Goal: Task Accomplishment & Management: Manage account settings

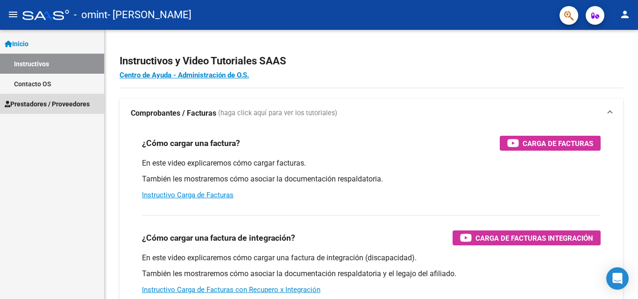
click at [56, 109] on link "Prestadores / Proveedores" at bounding box center [52, 104] width 104 height 20
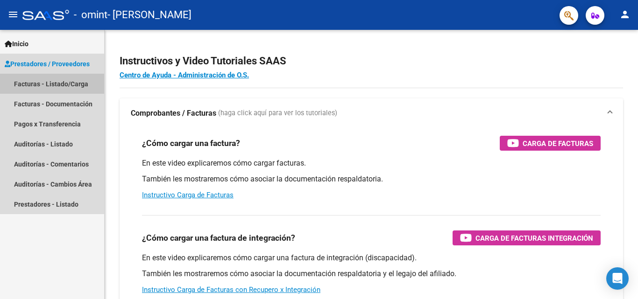
click at [65, 84] on link "Facturas - Listado/Carga" at bounding box center [52, 84] width 104 height 20
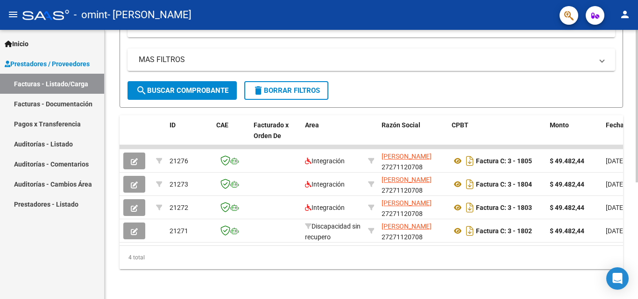
scroll to position [206, 0]
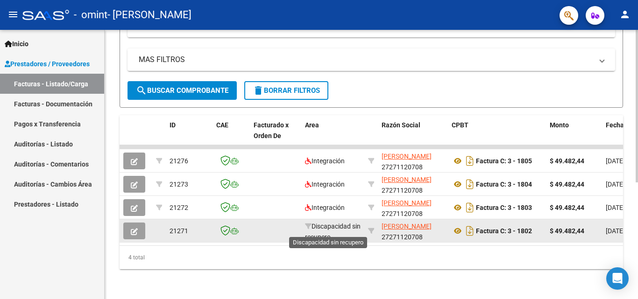
click at [324, 223] on span "Discapacidad sin recupero" at bounding box center [333, 232] width 56 height 18
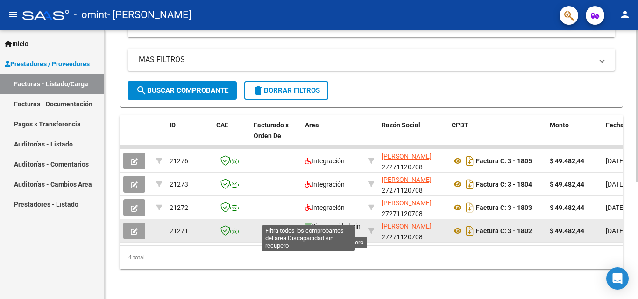
click at [309, 223] on icon at bounding box center [308, 226] width 7 height 7
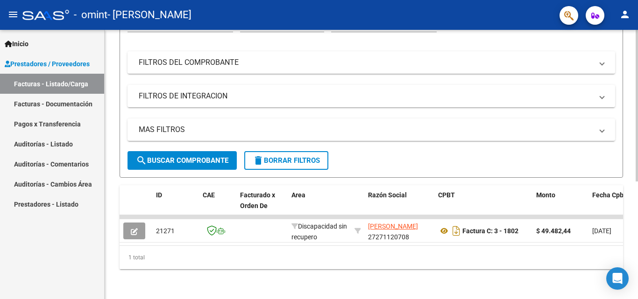
scroll to position [136, 0]
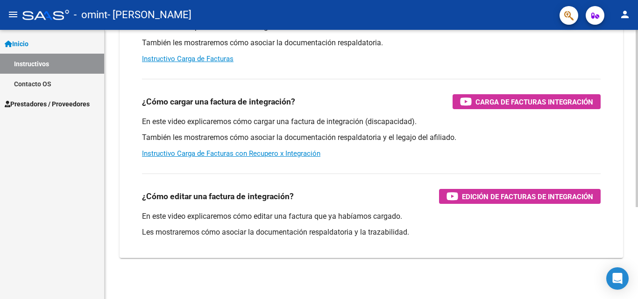
click at [45, 104] on span "Prestadores / Proveedores" at bounding box center [47, 104] width 85 height 10
click at [61, 108] on span "Prestadores / Proveedores" at bounding box center [47, 104] width 85 height 10
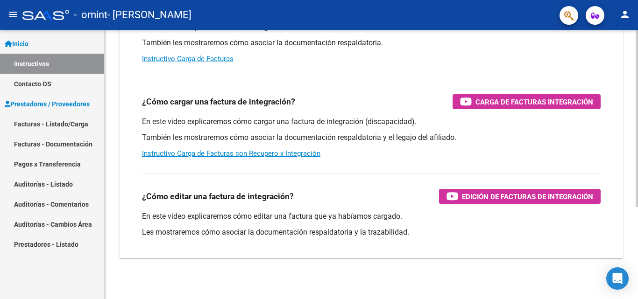
click at [63, 119] on link "Facturas - Listado/Carga" at bounding box center [52, 124] width 104 height 20
